Goal: Find specific page/section: Find specific page/section

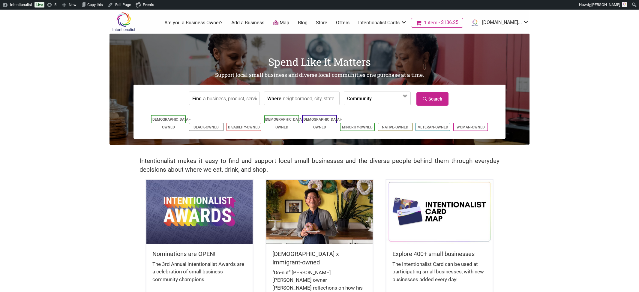
click at [224, 98] on input "Find" at bounding box center [230, 98] width 55 height 13
click at [219, 110] on div "QueenCare - [GEOGRAPHIC_DATA]" at bounding box center [250, 116] width 93 height 20
type input "QueenCare - [GEOGRAPHIC_DATA]"
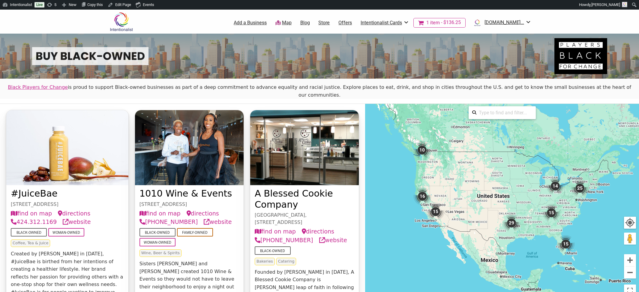
click at [425, 142] on img "10" at bounding box center [422, 150] width 18 height 18
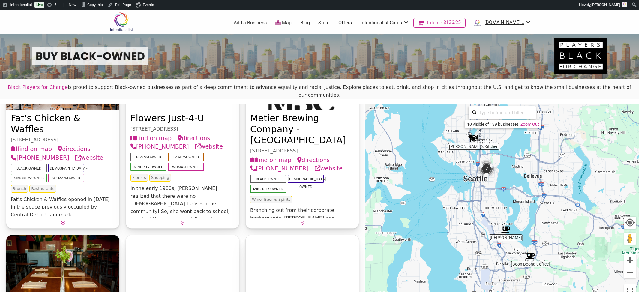
scroll to position [292, 0]
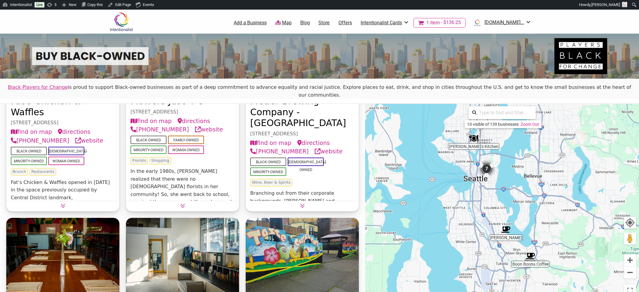
click at [60, 201] on button at bounding box center [62, 205] width 113 height 9
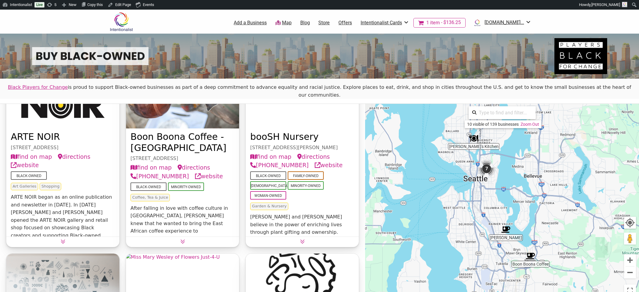
scroll to position [61, 0]
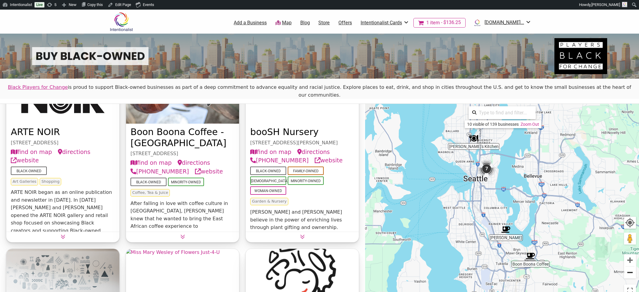
click at [629, 266] on button "Zoom out" at bounding box center [630, 272] width 12 height 12
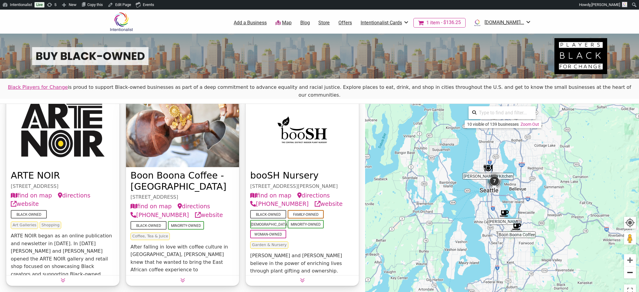
scroll to position [27, 0]
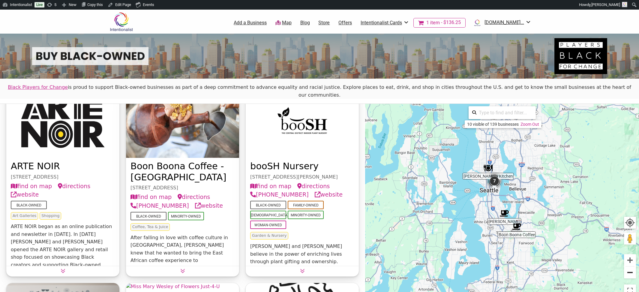
click at [630, 266] on button "Zoom out" at bounding box center [630, 272] width 12 height 12
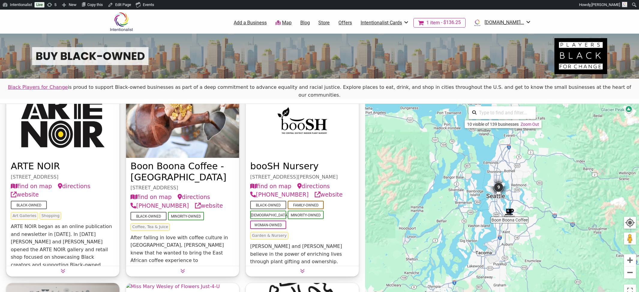
click at [484, 107] on input "search" at bounding box center [504, 113] width 56 height 12
